Goal: Task Accomplishment & Management: Manage account settings

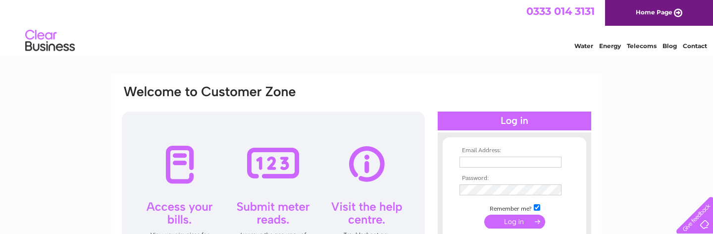
type input "[EMAIL_ADDRESS][DOMAIN_NAME]"
click at [501, 218] on input "submit" at bounding box center [514, 221] width 61 height 14
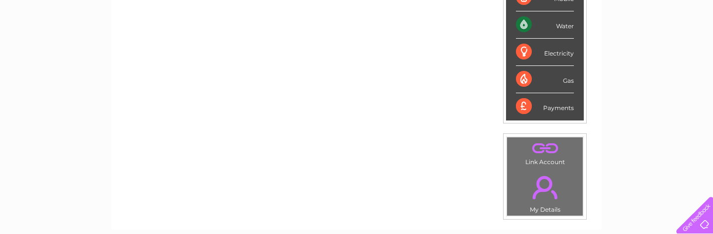
scroll to position [201, 0]
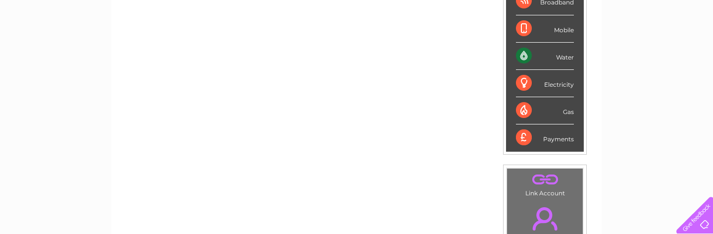
click at [560, 54] on div "Water" at bounding box center [545, 56] width 58 height 27
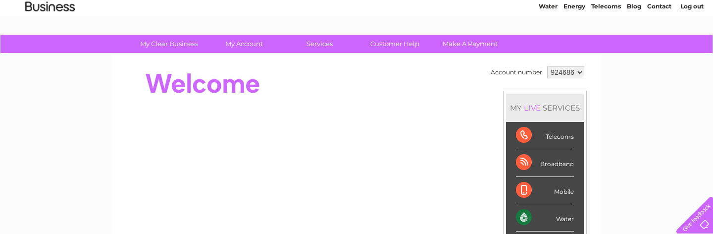
scroll to position [10, 0]
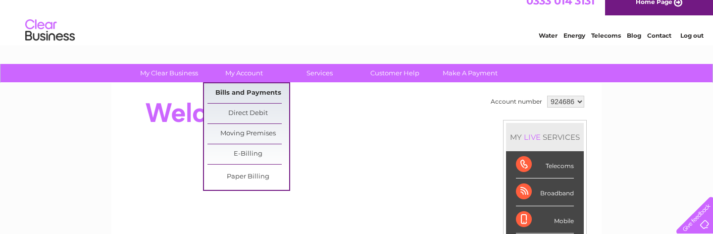
click at [245, 93] on link "Bills and Payments" at bounding box center [248, 93] width 82 height 20
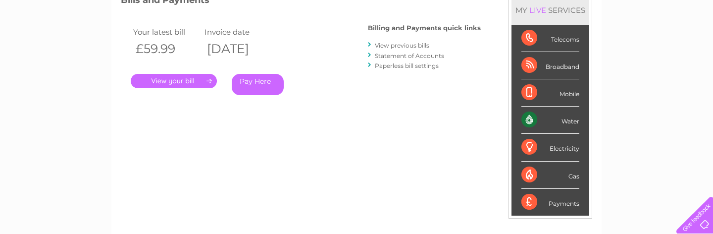
scroll to position [155, 0]
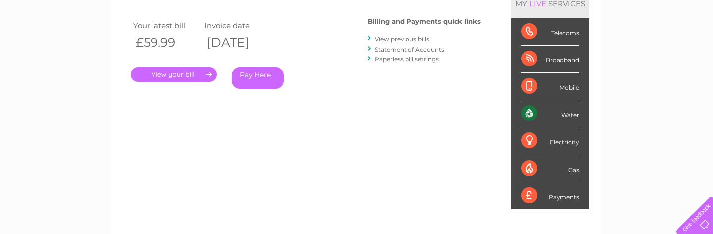
click at [198, 74] on link "." at bounding box center [174, 74] width 86 height 14
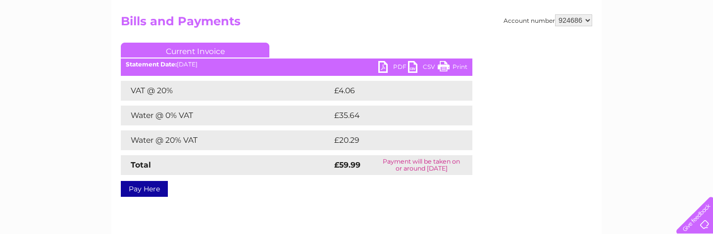
scroll to position [104, 0]
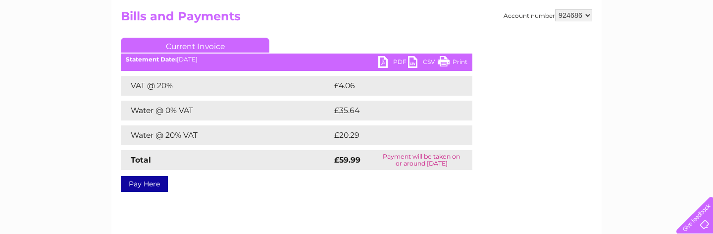
click at [451, 62] on link "Print" at bounding box center [453, 63] width 30 height 14
click at [388, 57] on link "PDF" at bounding box center [393, 63] width 30 height 14
click at [383, 63] on link "PDF" at bounding box center [393, 63] width 30 height 14
